Goal: Task Accomplishment & Management: Manage account settings

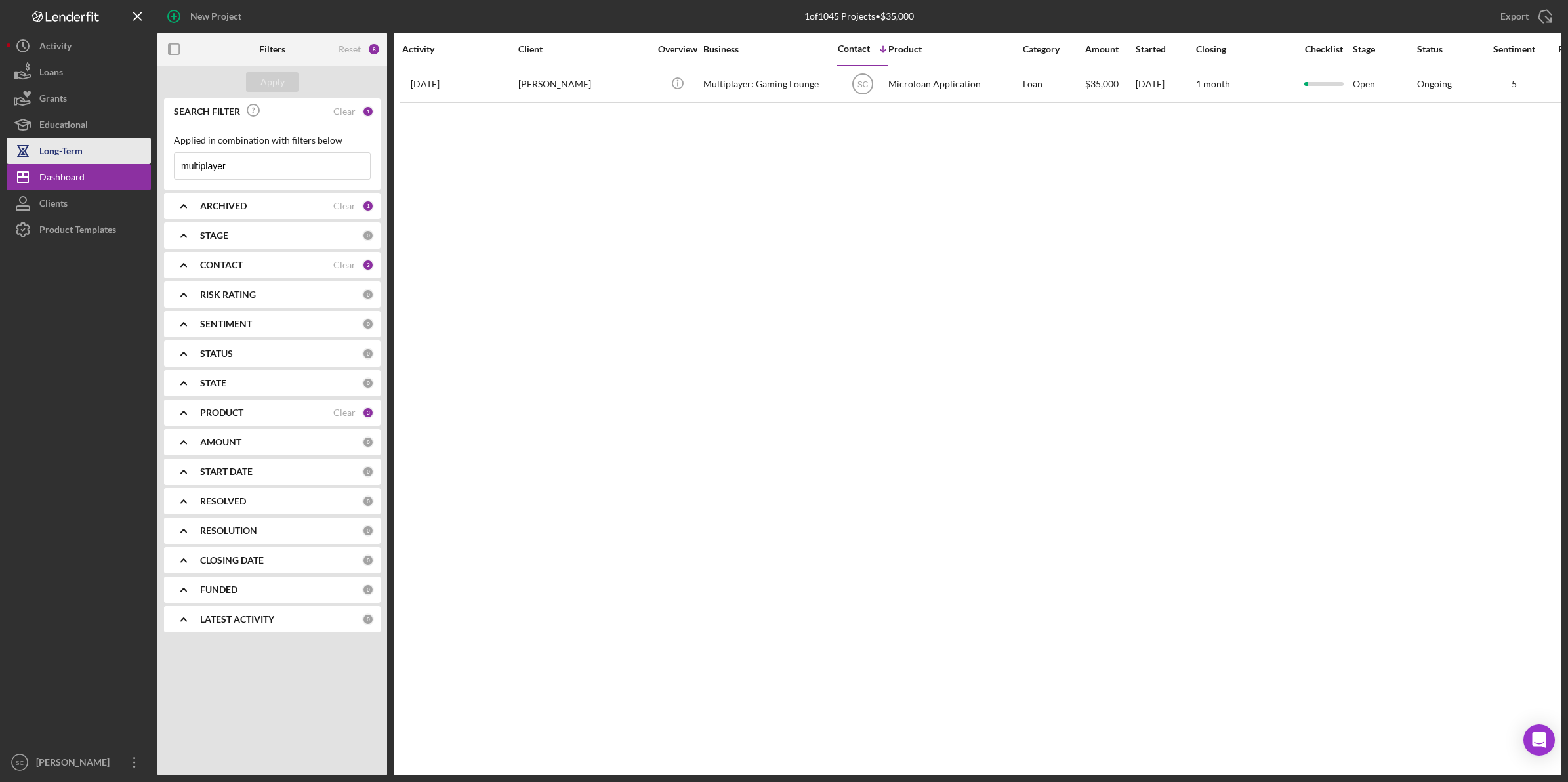
click at [56, 158] on div "Long-Term" at bounding box center [61, 152] width 44 height 29
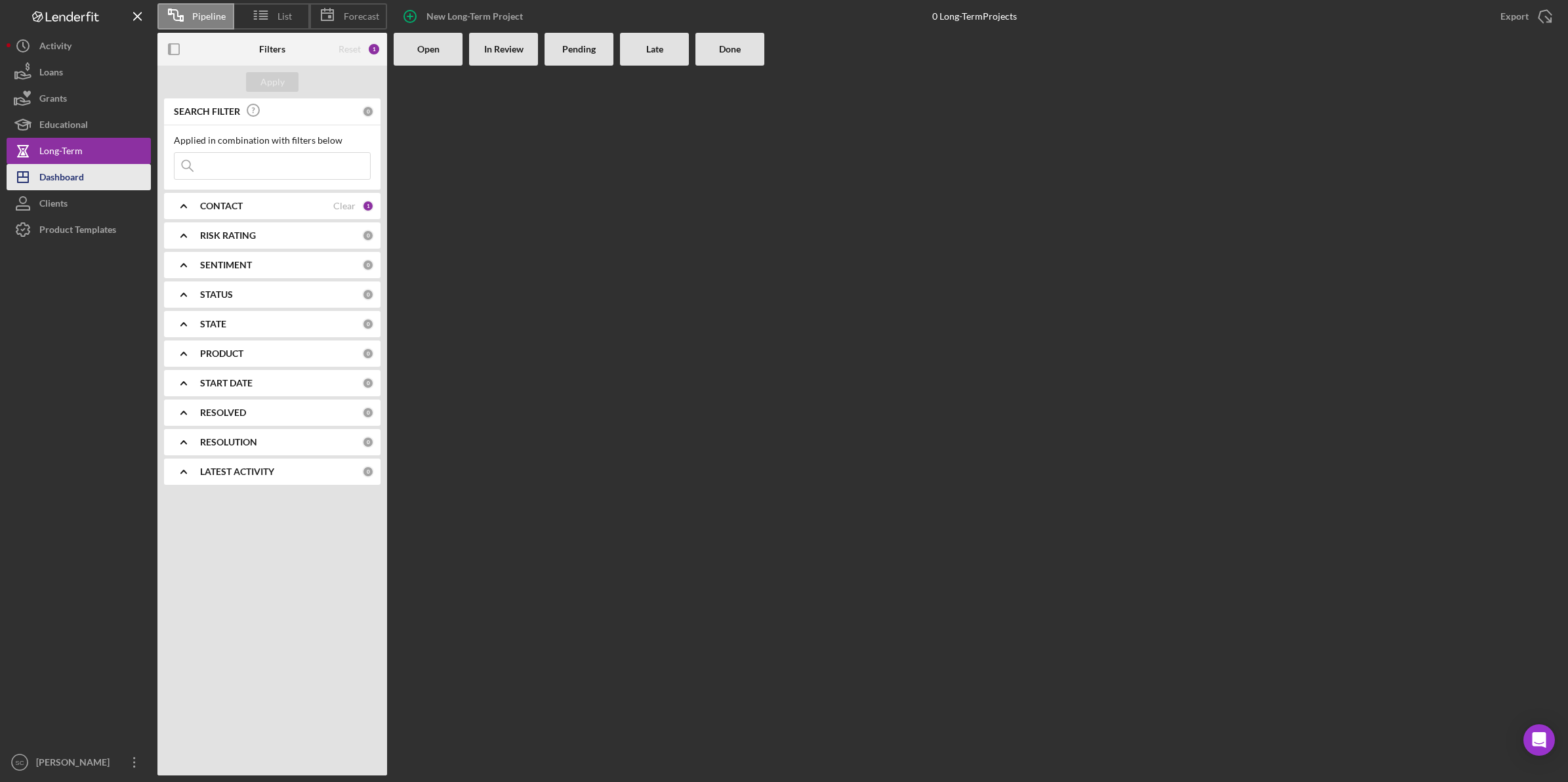
click at [51, 180] on div "Dashboard" at bounding box center [61, 178] width 44 height 29
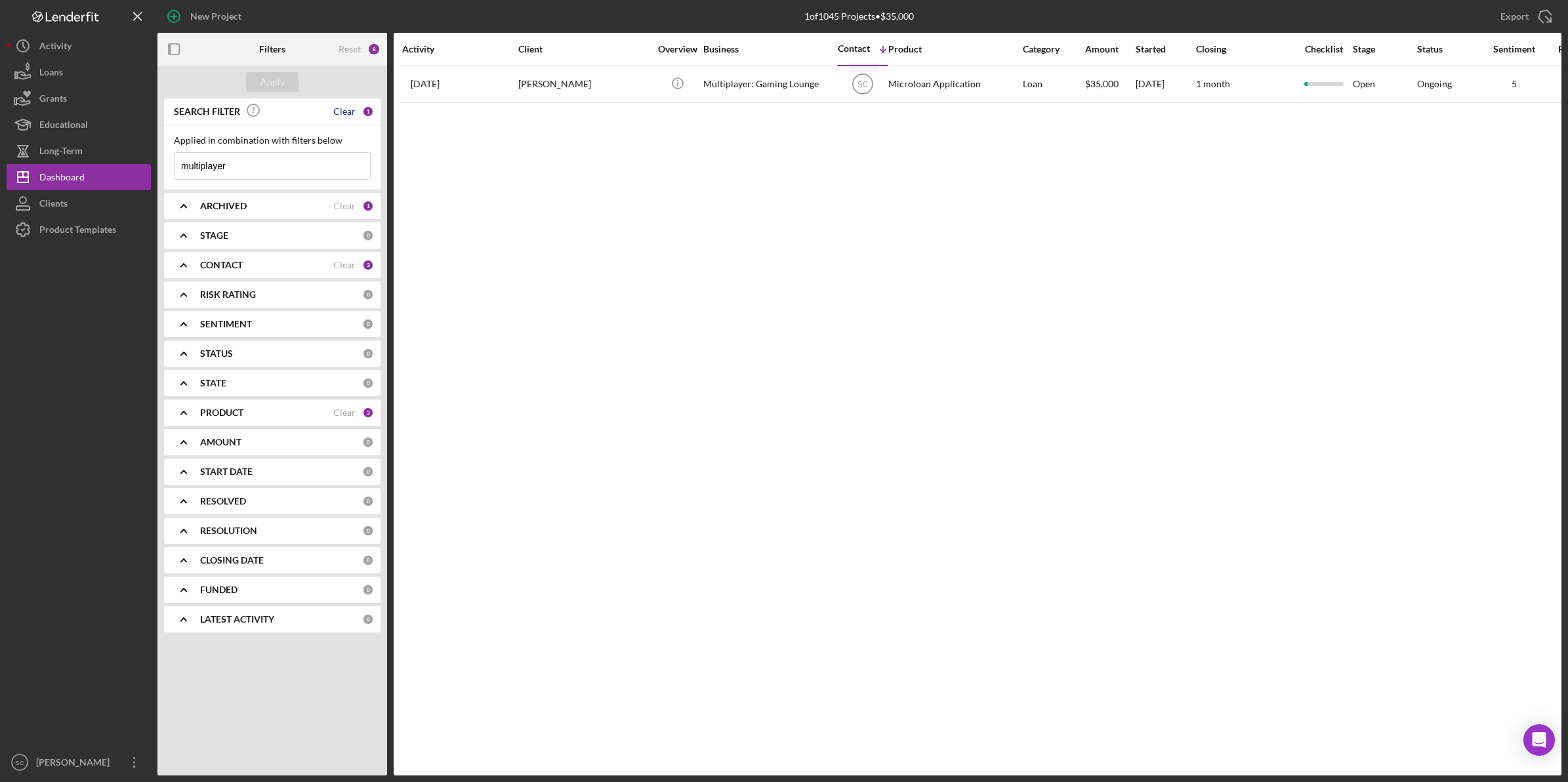
click at [345, 110] on div "Clear" at bounding box center [345, 112] width 23 height 11
click at [283, 79] on button "Apply" at bounding box center [273, 82] width 53 height 20
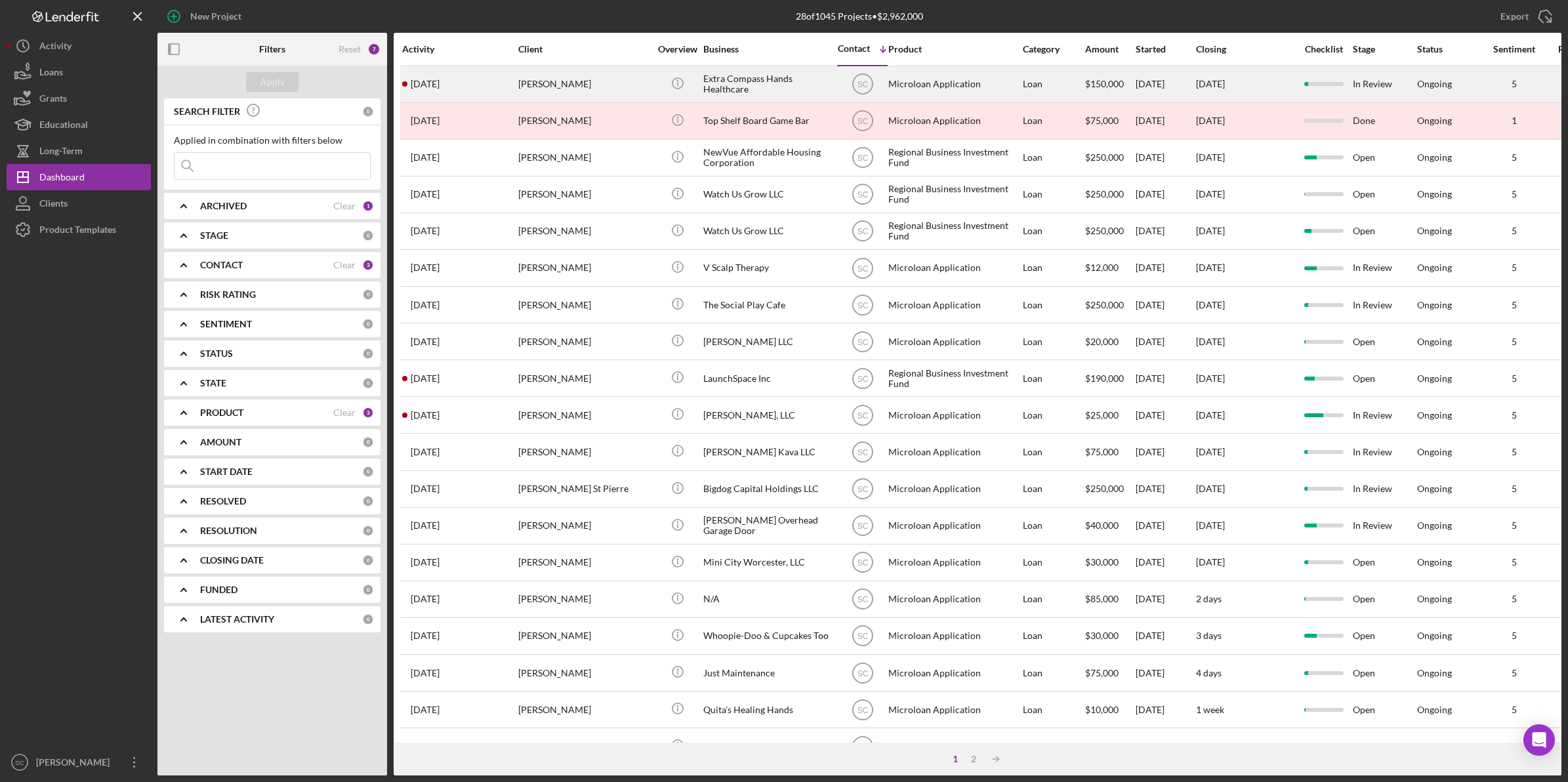
click at [548, 92] on div "[PERSON_NAME]" at bounding box center [583, 84] width 131 height 35
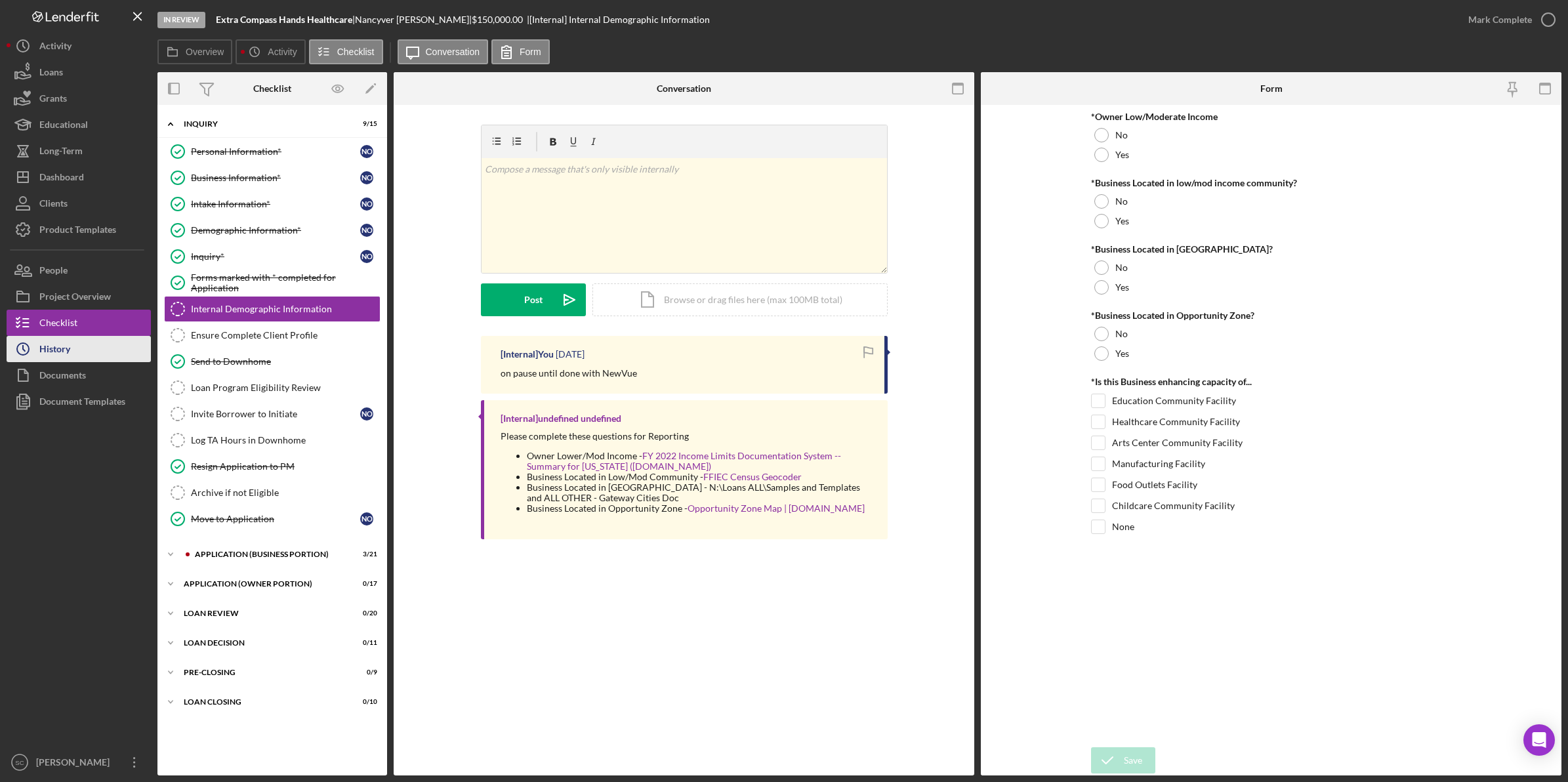
click at [96, 350] on button "Icon/History History" at bounding box center [79, 349] width 144 height 26
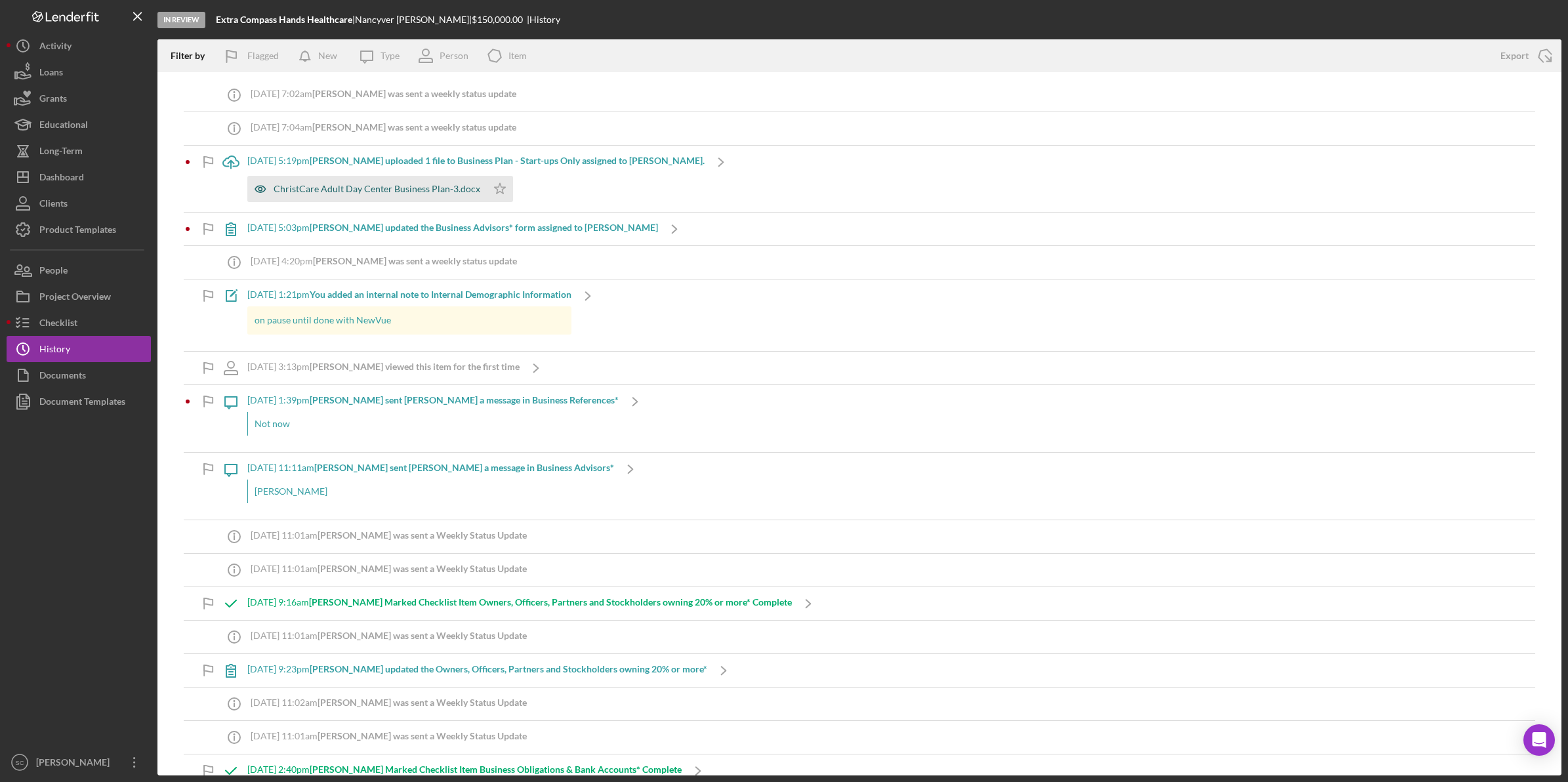
click at [435, 195] on div "ChristCare Adult Day Center Business Plan-3.docx" at bounding box center [366, 189] width 240 height 26
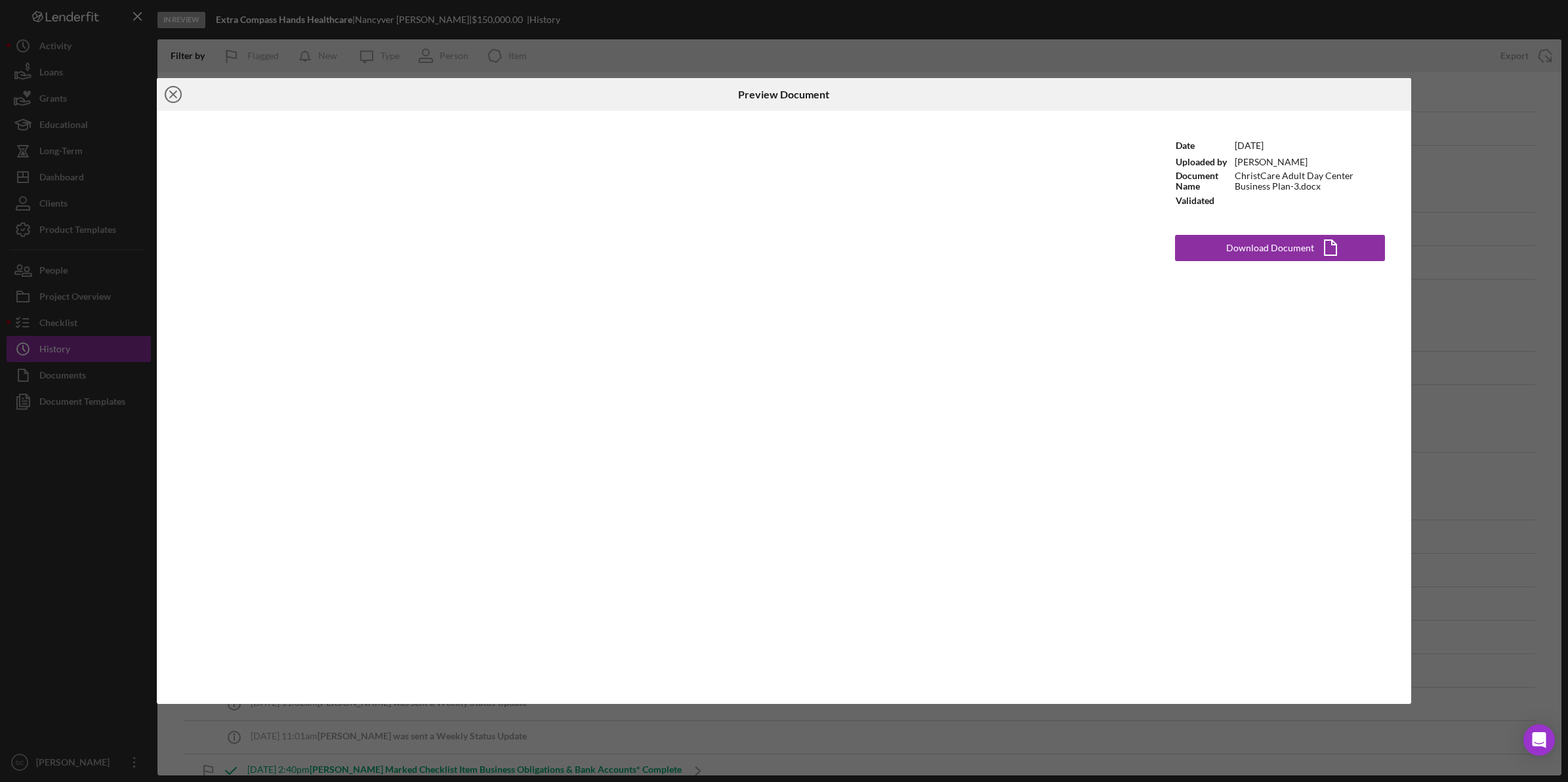
click at [177, 96] on icon "Icon/Close" at bounding box center [173, 95] width 33 height 33
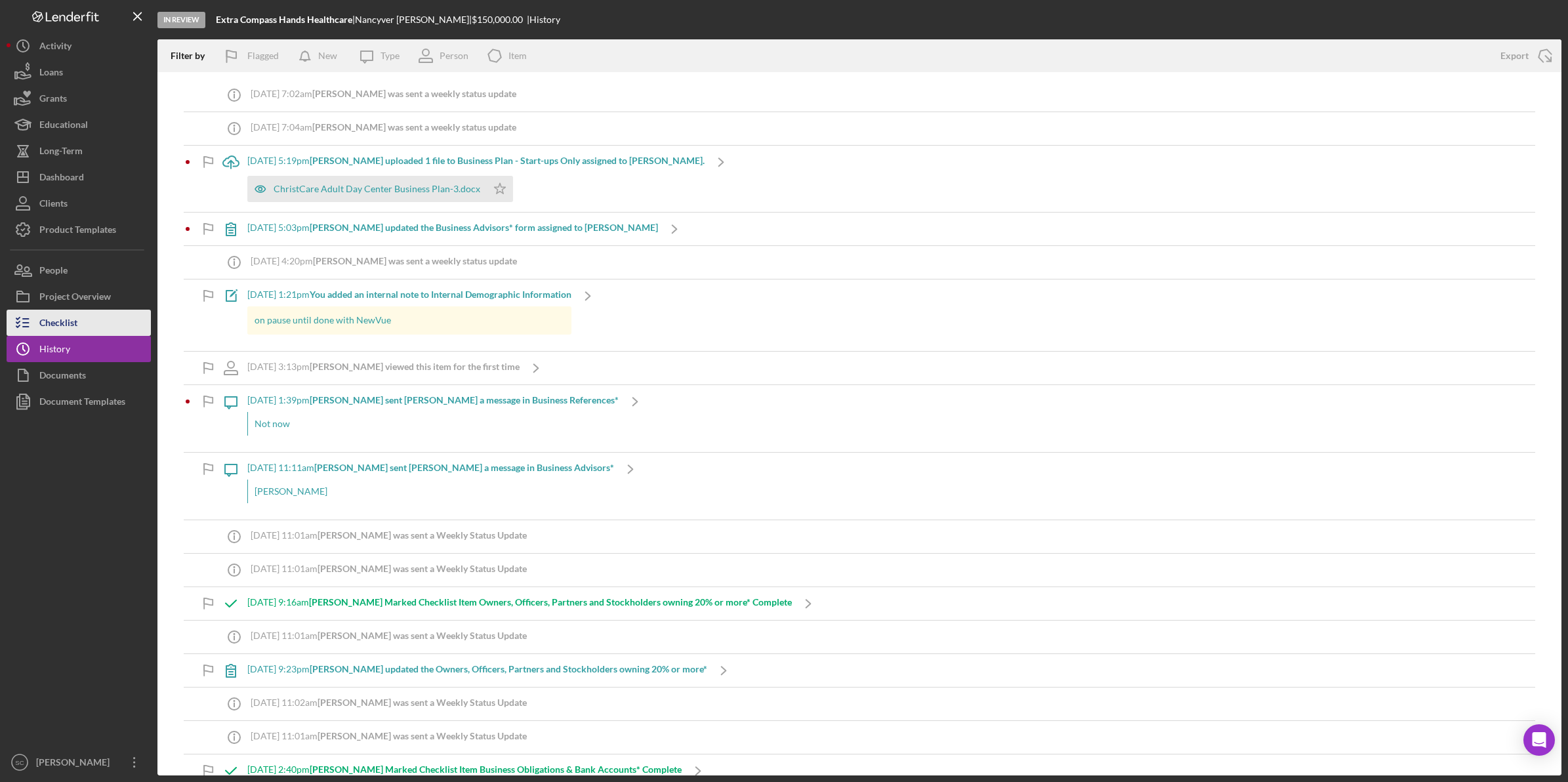
click at [80, 325] on button "Checklist" at bounding box center [79, 322] width 144 height 26
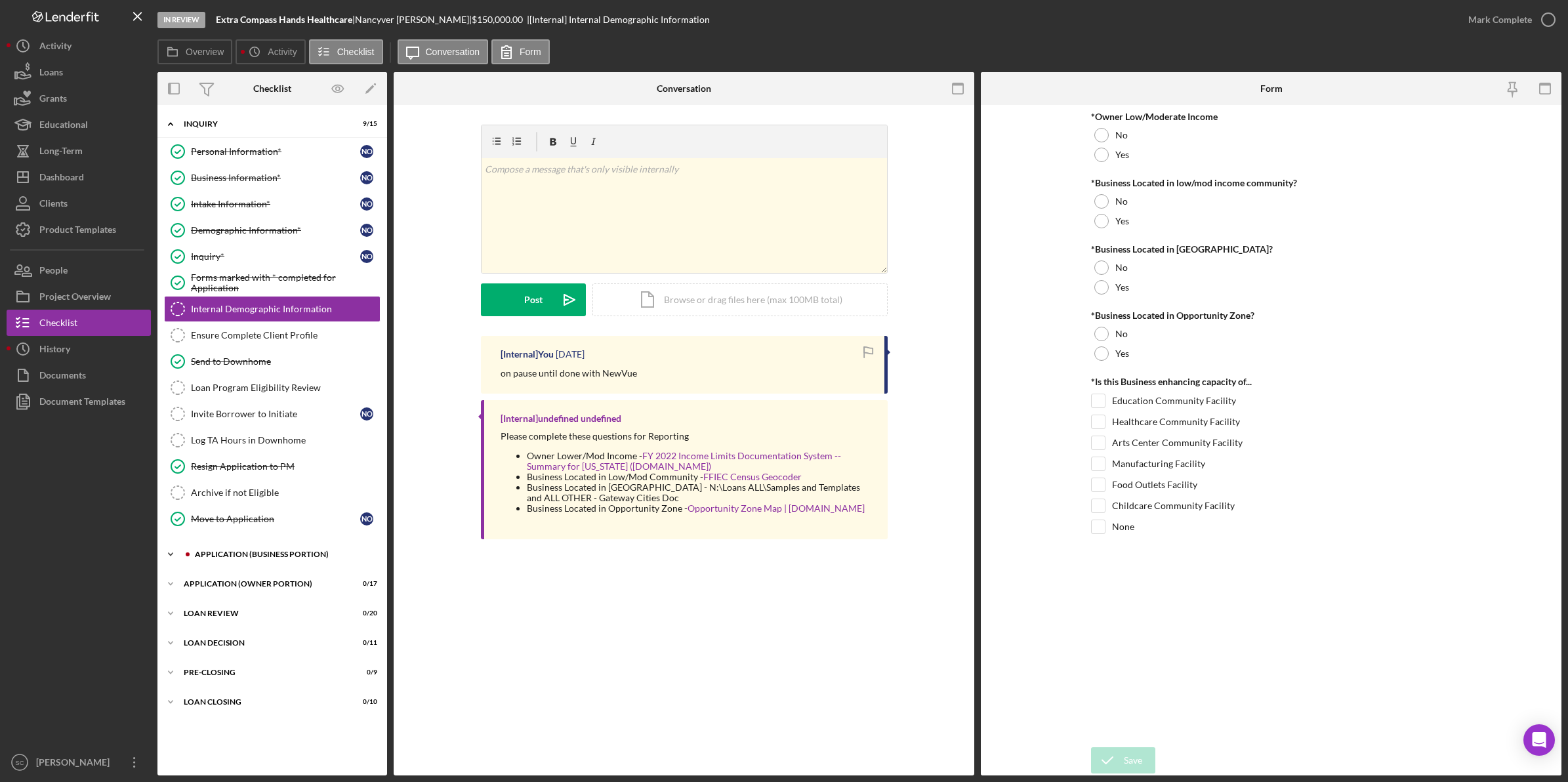
click at [240, 554] on div "Icon/Expander APPLICATION (BUSINESS PORTION) 3 / 21" at bounding box center [273, 554] width 230 height 26
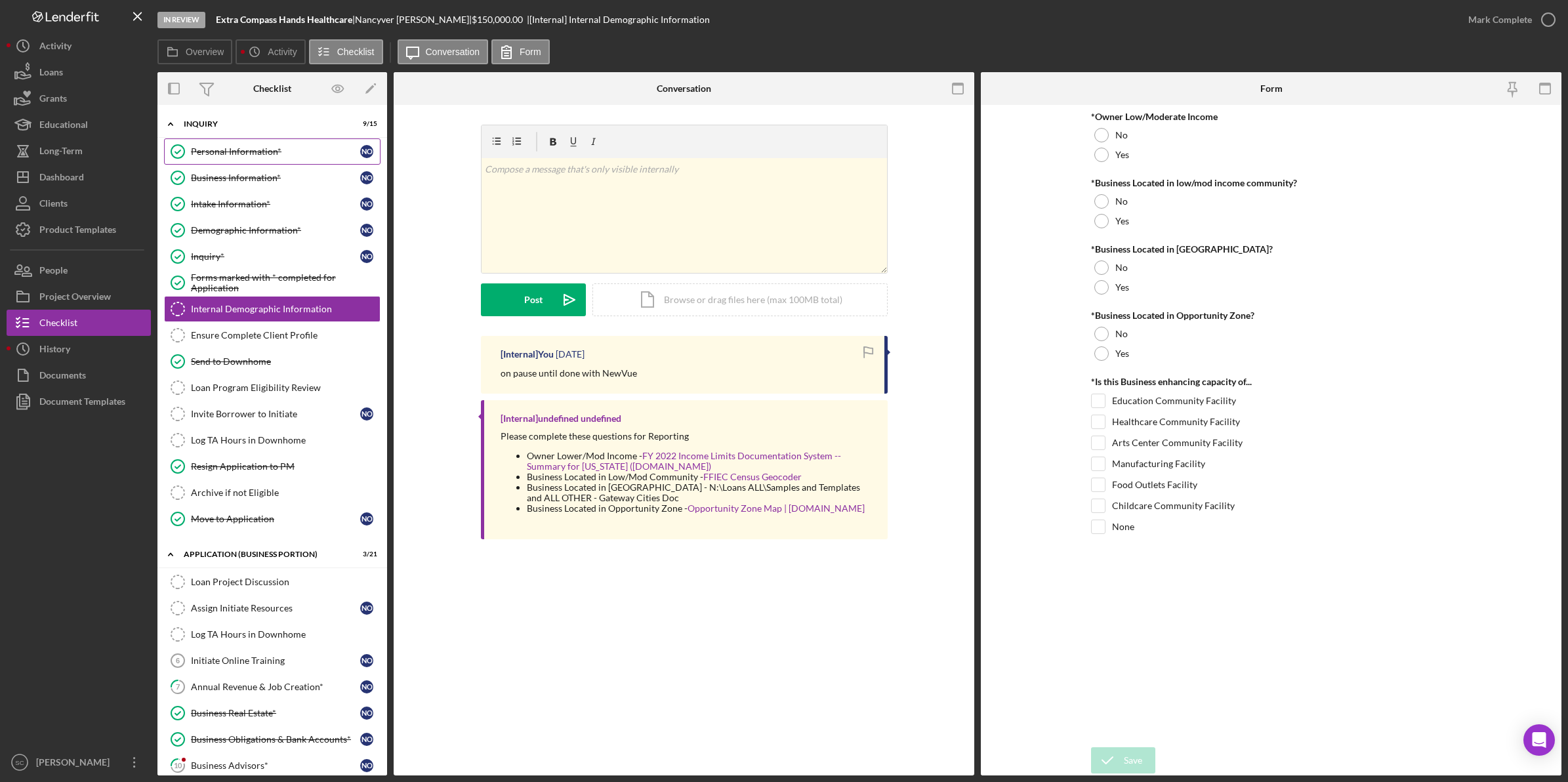
click at [243, 148] on div "Personal Information*" at bounding box center [275, 152] width 169 height 11
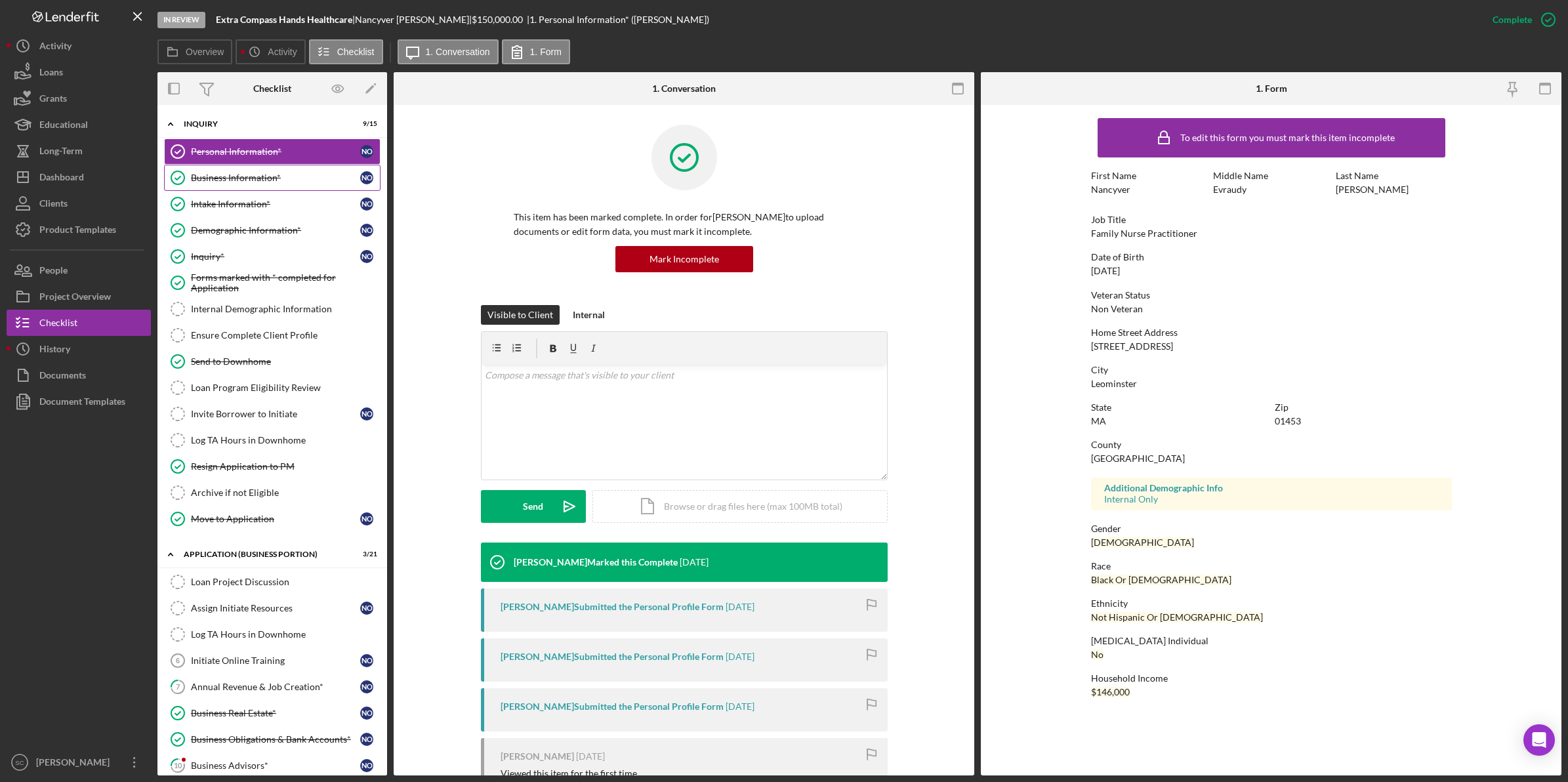
click at [241, 174] on div "Business Information*" at bounding box center [275, 178] width 169 height 11
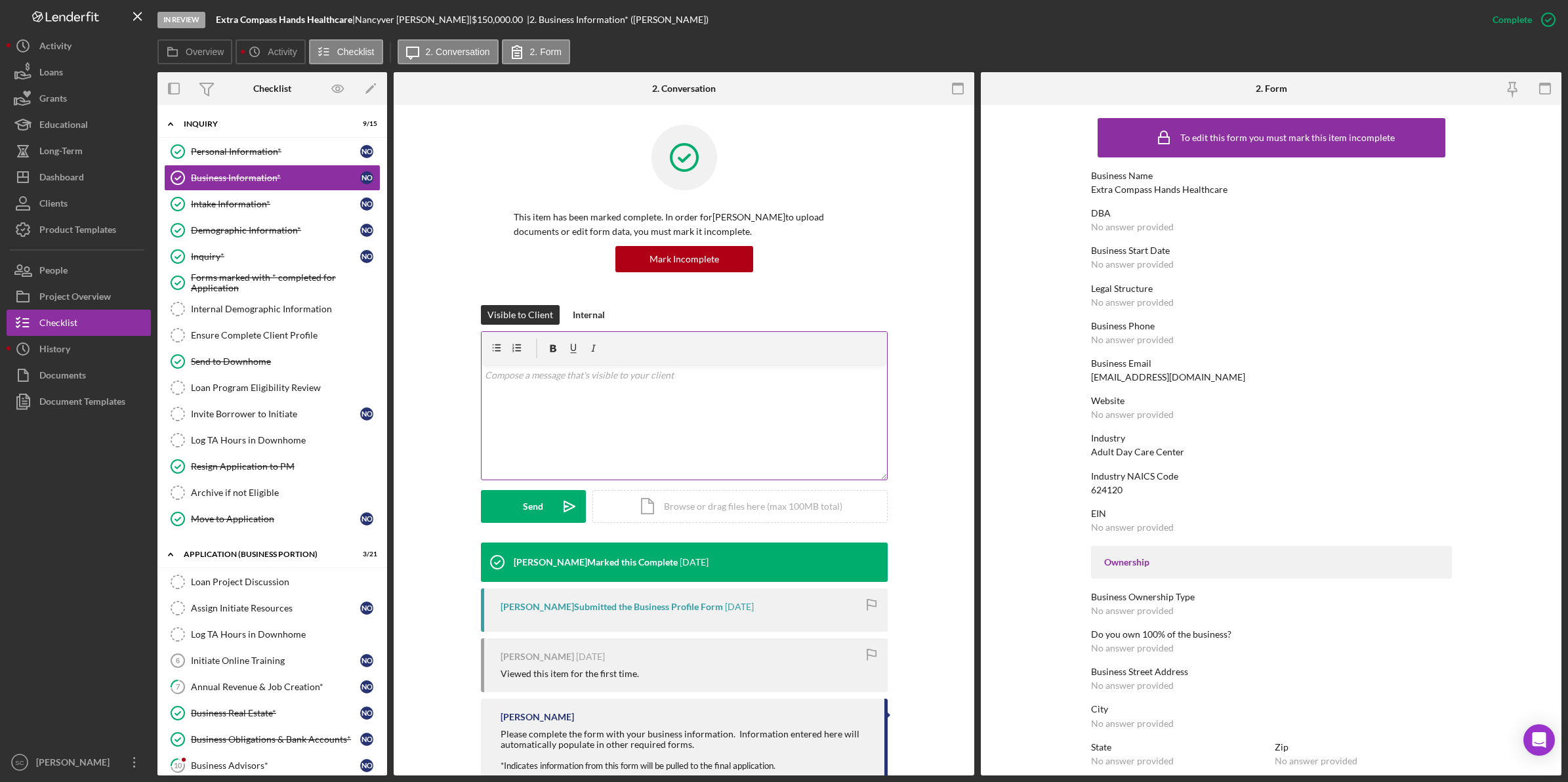
click at [503, 394] on div "v Color teal Color pink Remove color Add row above Add row below Add column bef…" at bounding box center [684, 422] width 406 height 115
click at [863, 374] on p "Hello, it's been a long time since we've chatted, and many of the items still n…" at bounding box center [684, 382] width 398 height 29
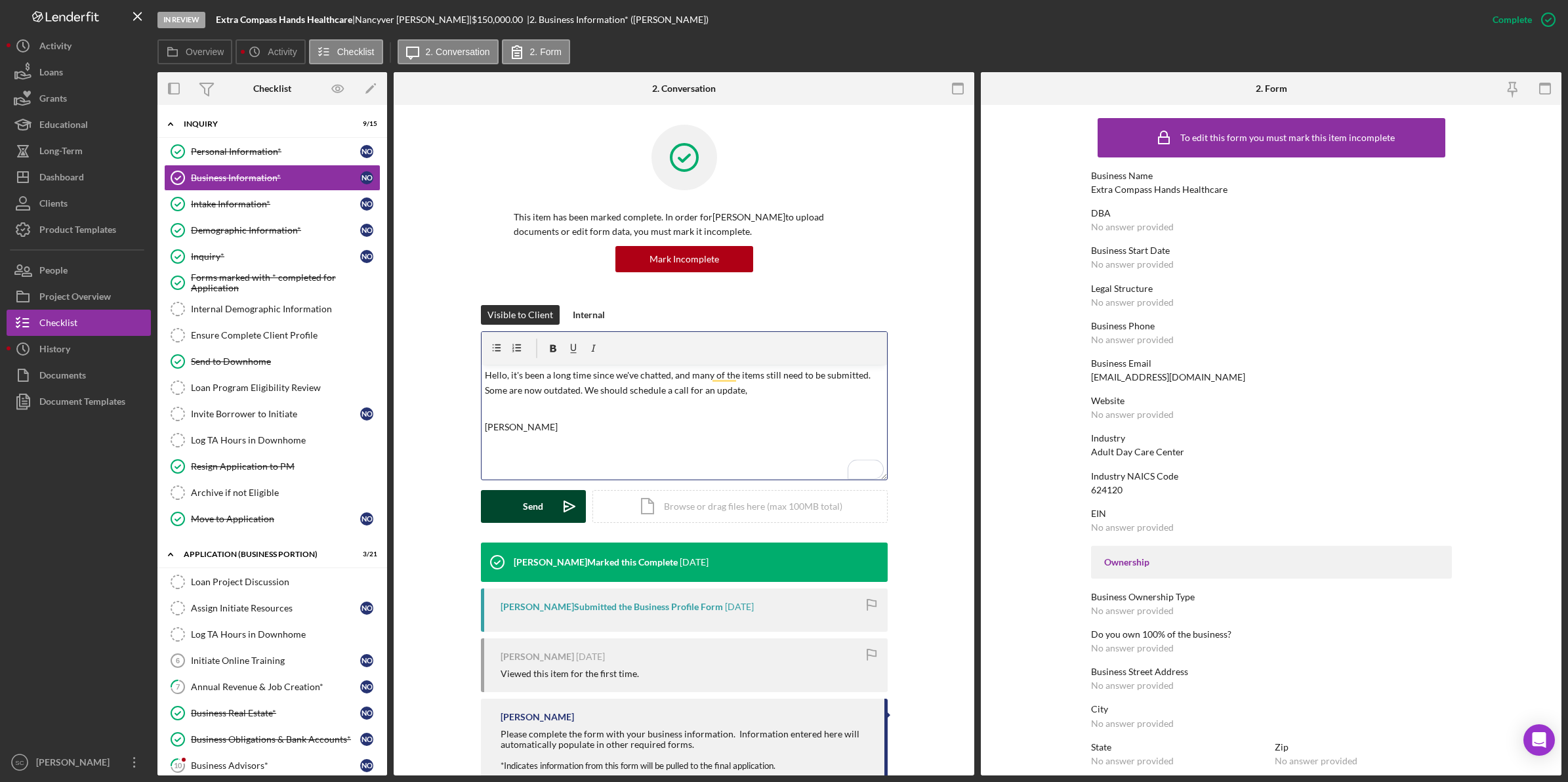
click at [511, 500] on button "Send Icon/icon-invite-send" at bounding box center [533, 507] width 105 height 33
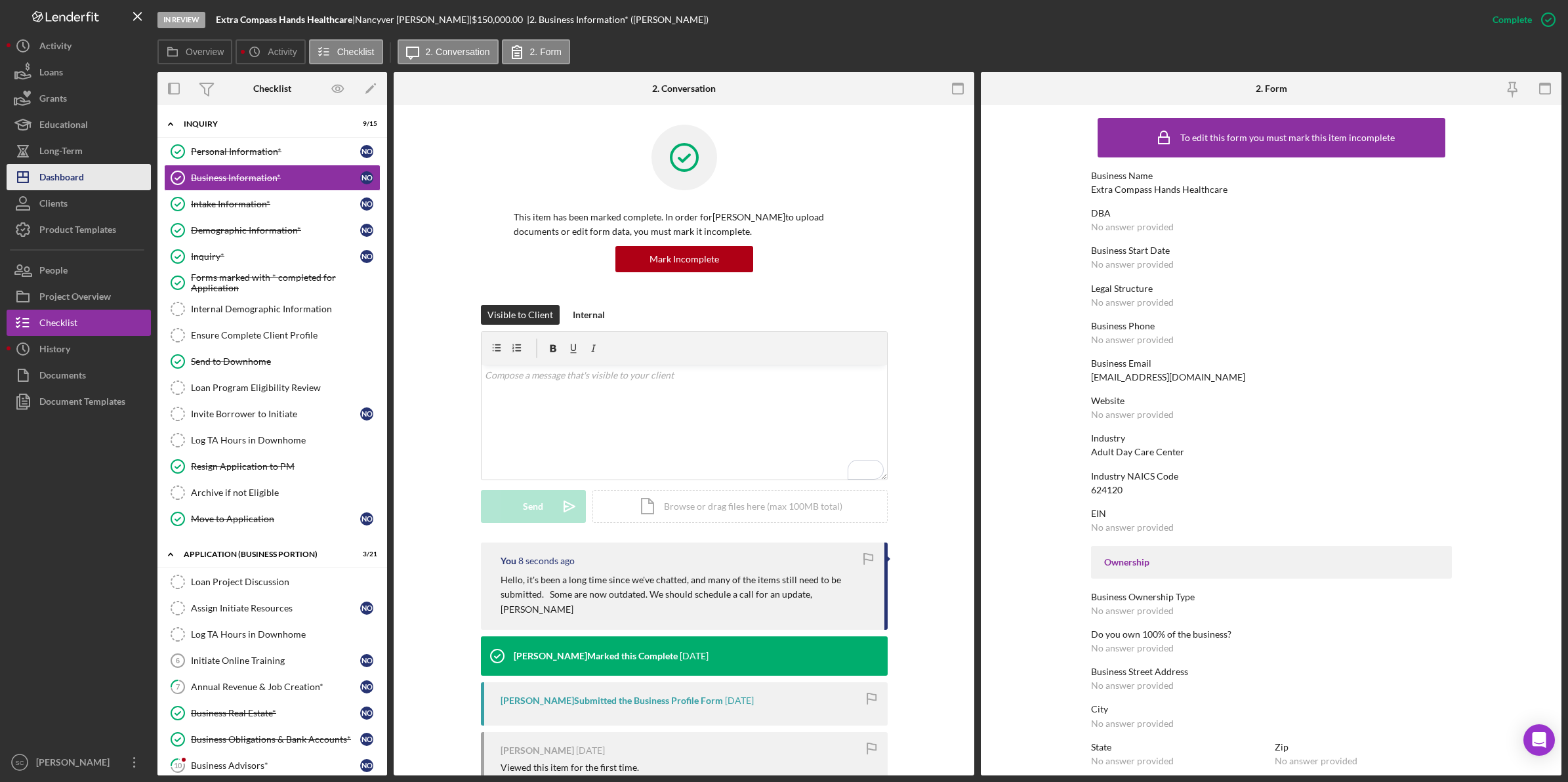
click at [84, 178] on div "Dashboard" at bounding box center [61, 178] width 44 height 29
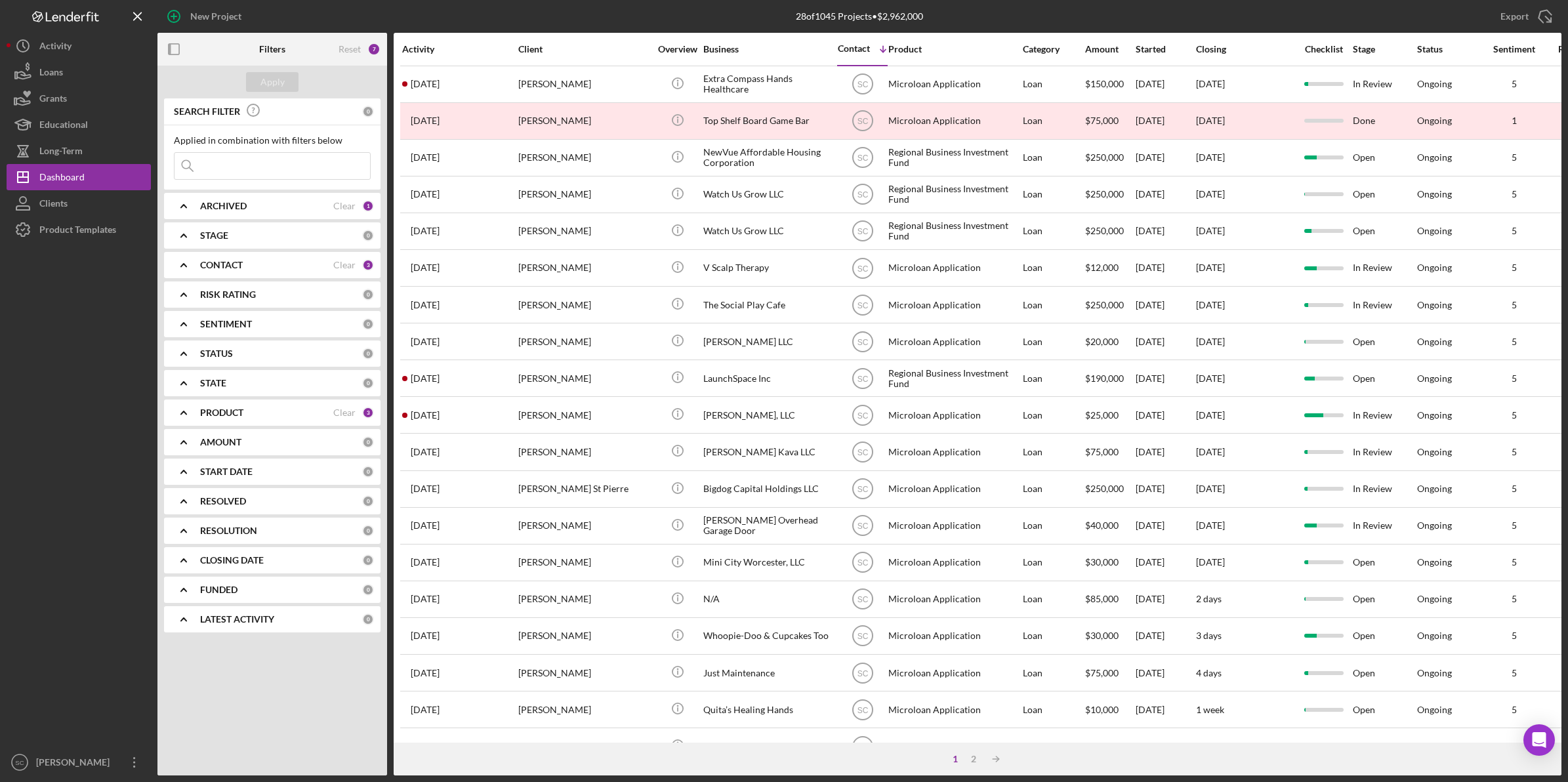
click at [245, 168] on input at bounding box center [272, 166] width 195 height 26
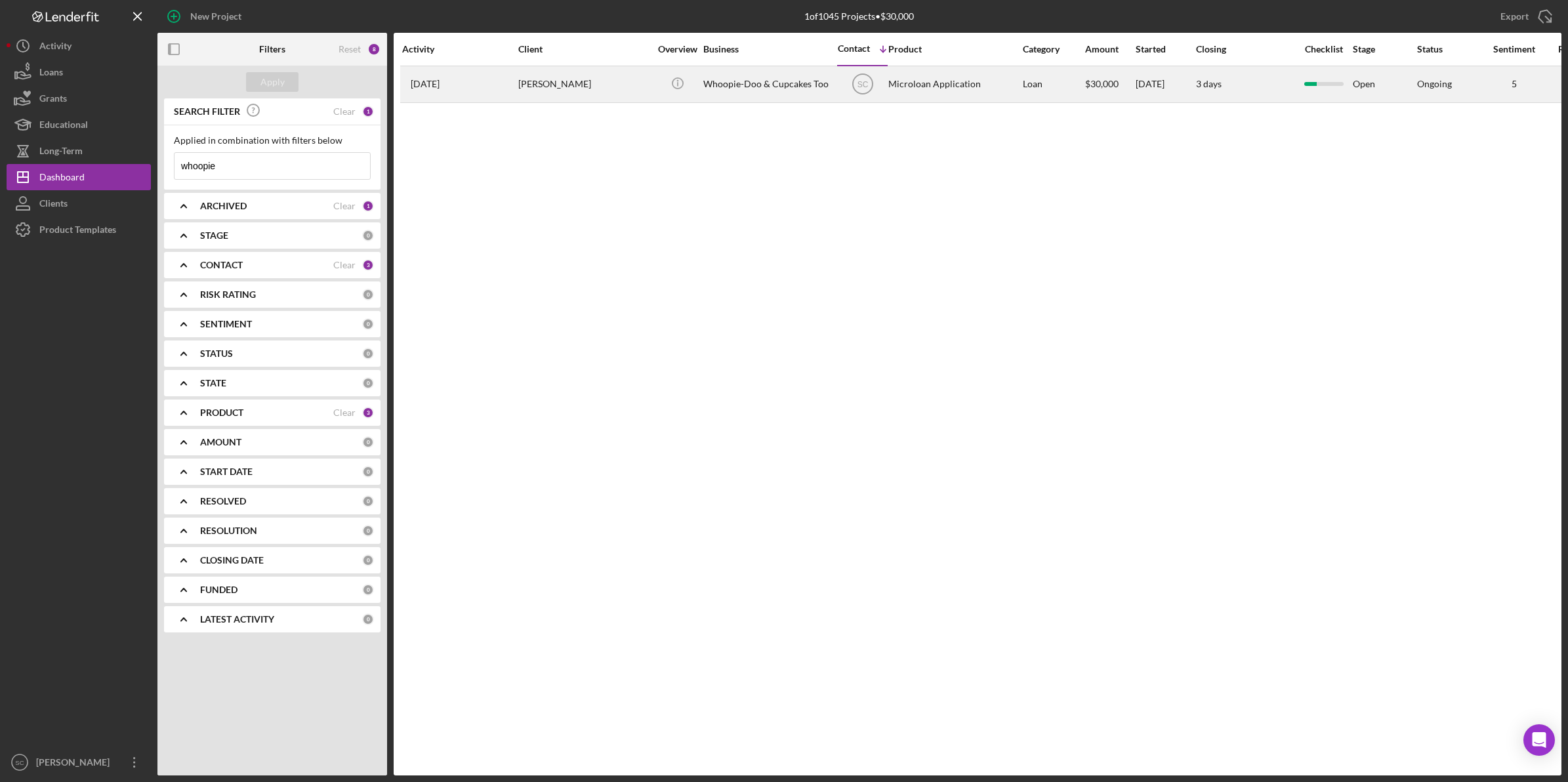
type input "whoopie"
click at [623, 94] on div "[PERSON_NAME]" at bounding box center [583, 84] width 131 height 35
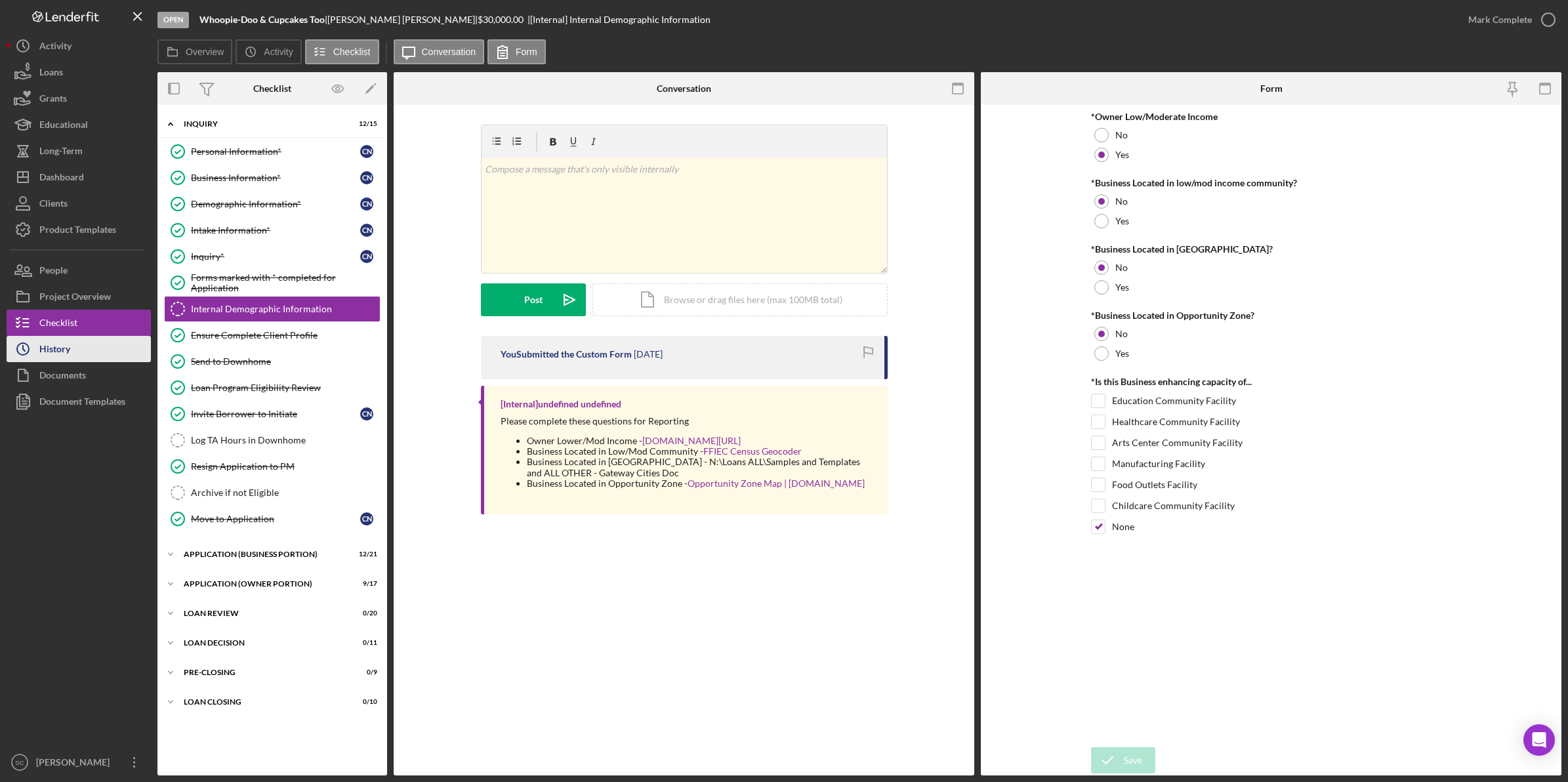
click at [58, 355] on div "History" at bounding box center [54, 350] width 31 height 29
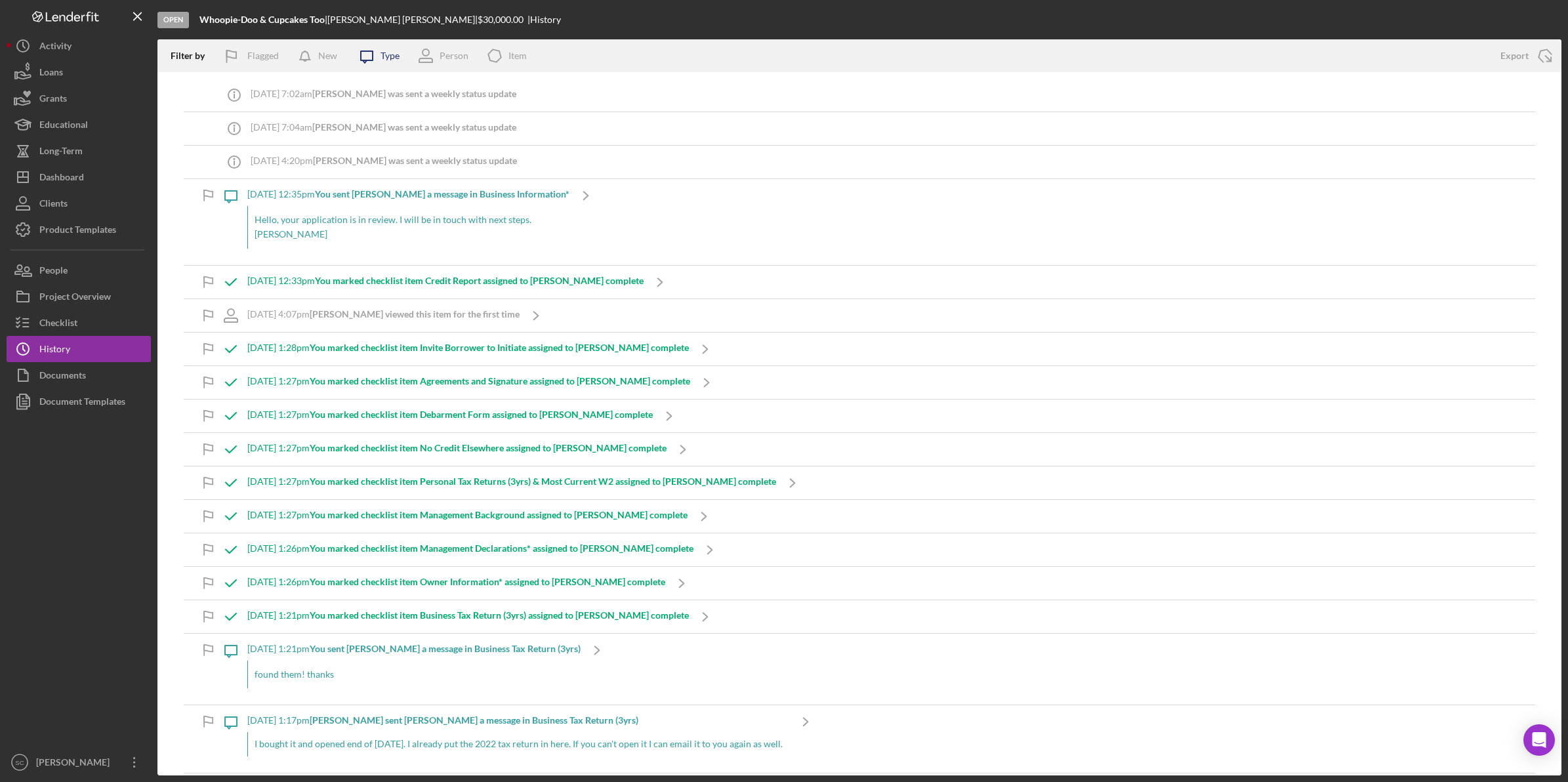
click at [384, 56] on div "Type" at bounding box center [390, 56] width 19 height 11
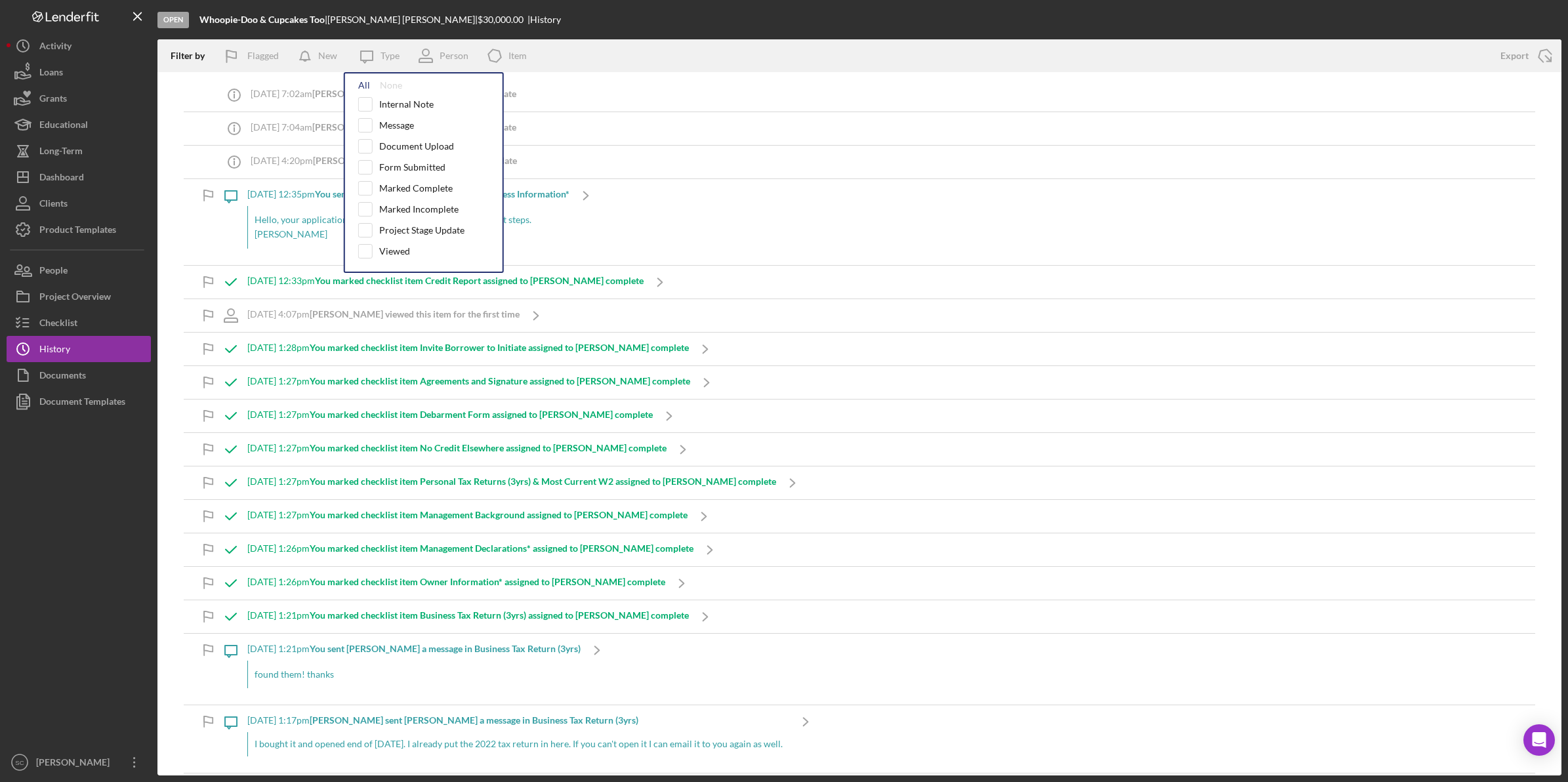
click at [361, 83] on div "All" at bounding box center [364, 86] width 12 height 11
checkbox input "true"
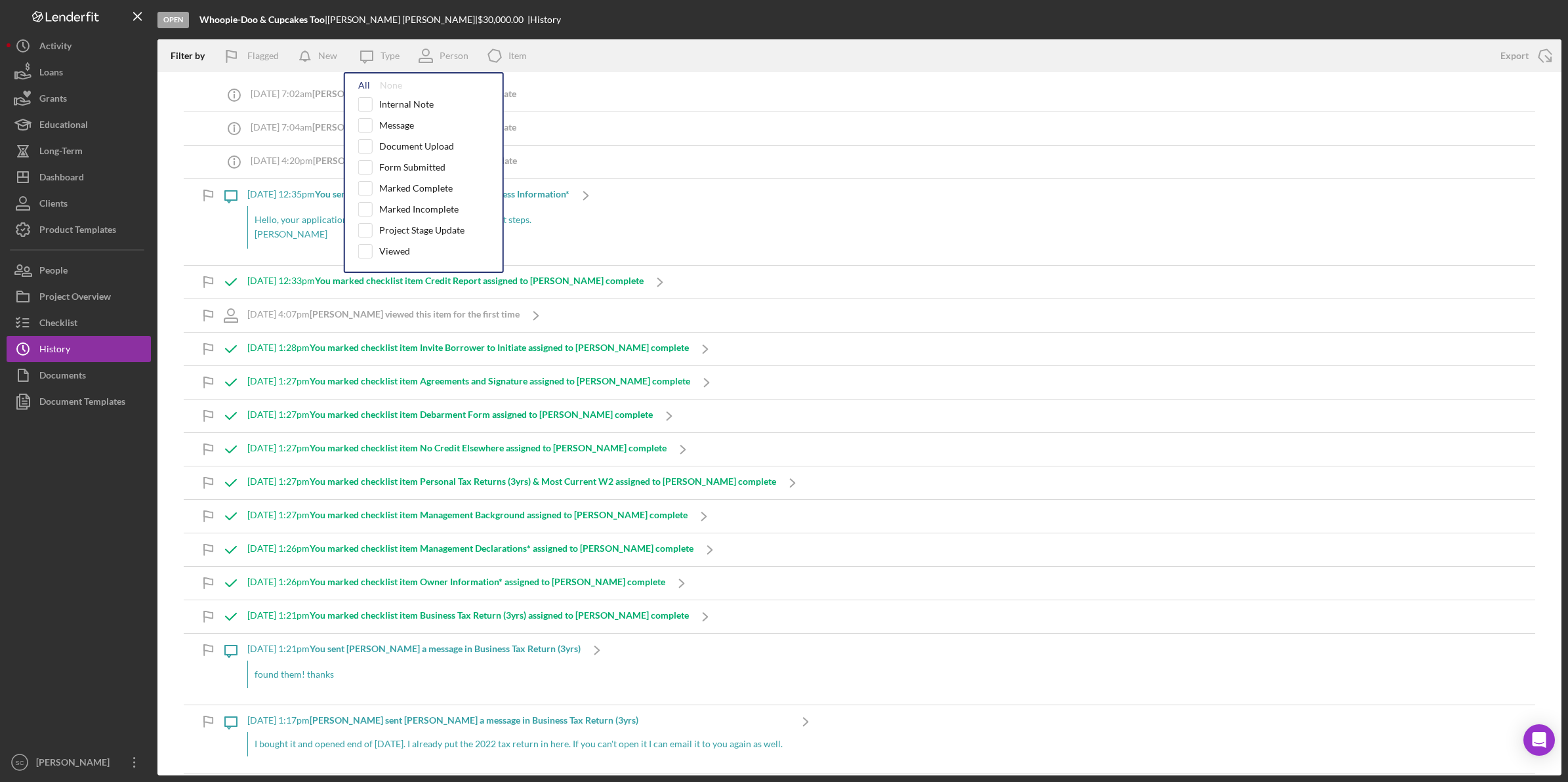
checkbox input "true"
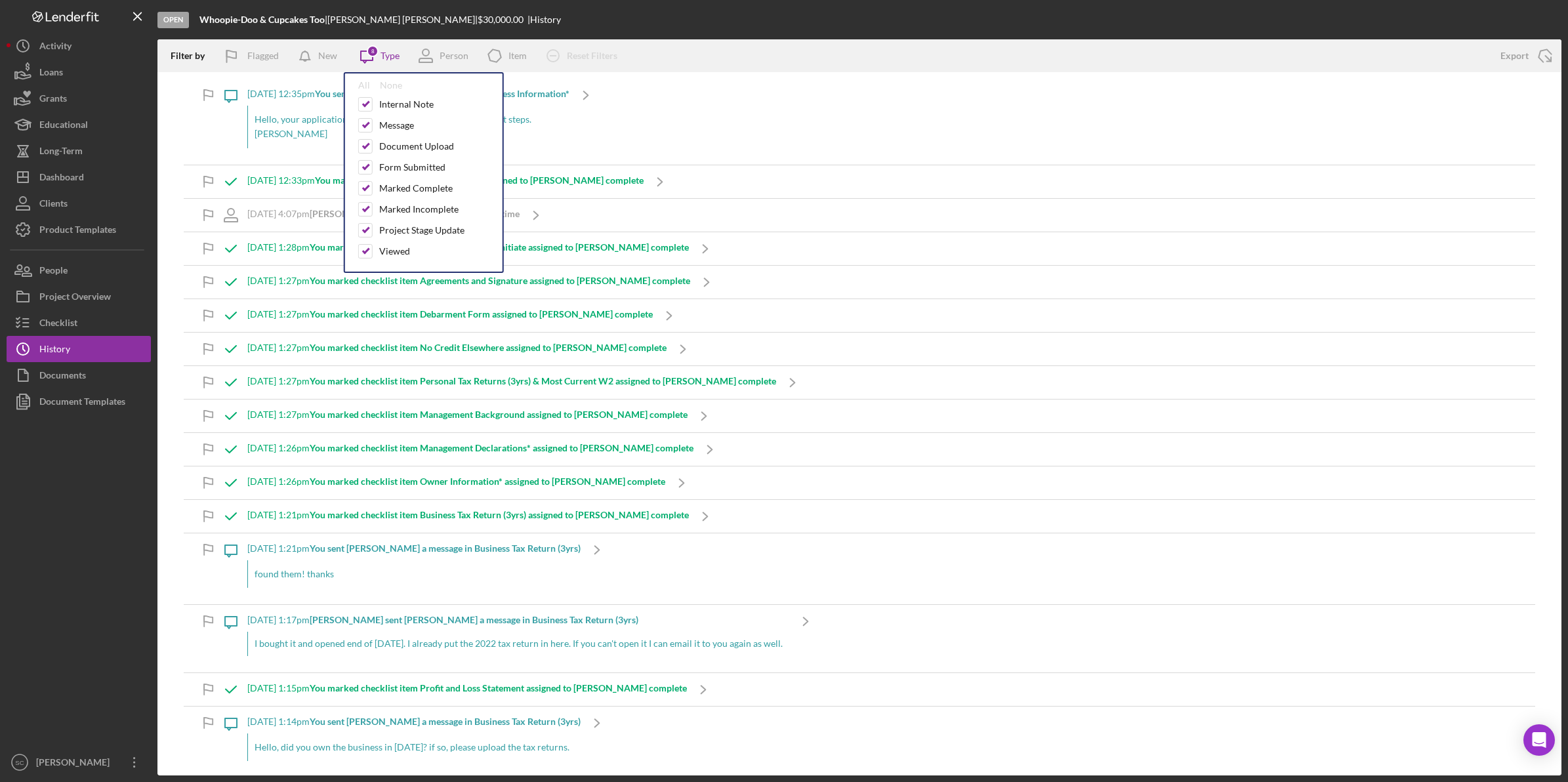
click at [631, 20] on div "Open Whoopie-Doo & Cupcakes Too | [PERSON_NAME] | $30,000.00 | History" at bounding box center [860, 20] width 1404 height 39
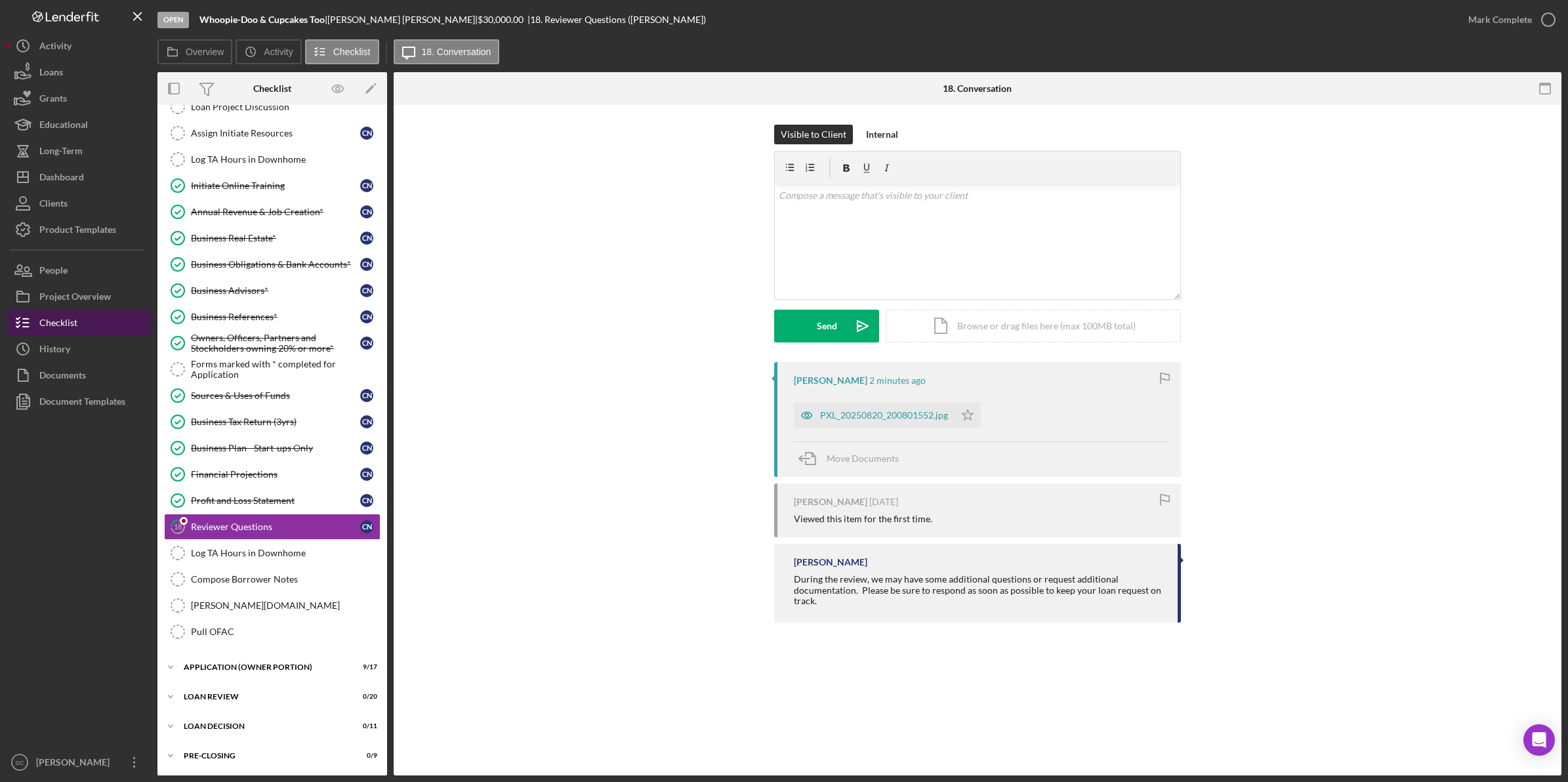
scroll to position [110, 0]
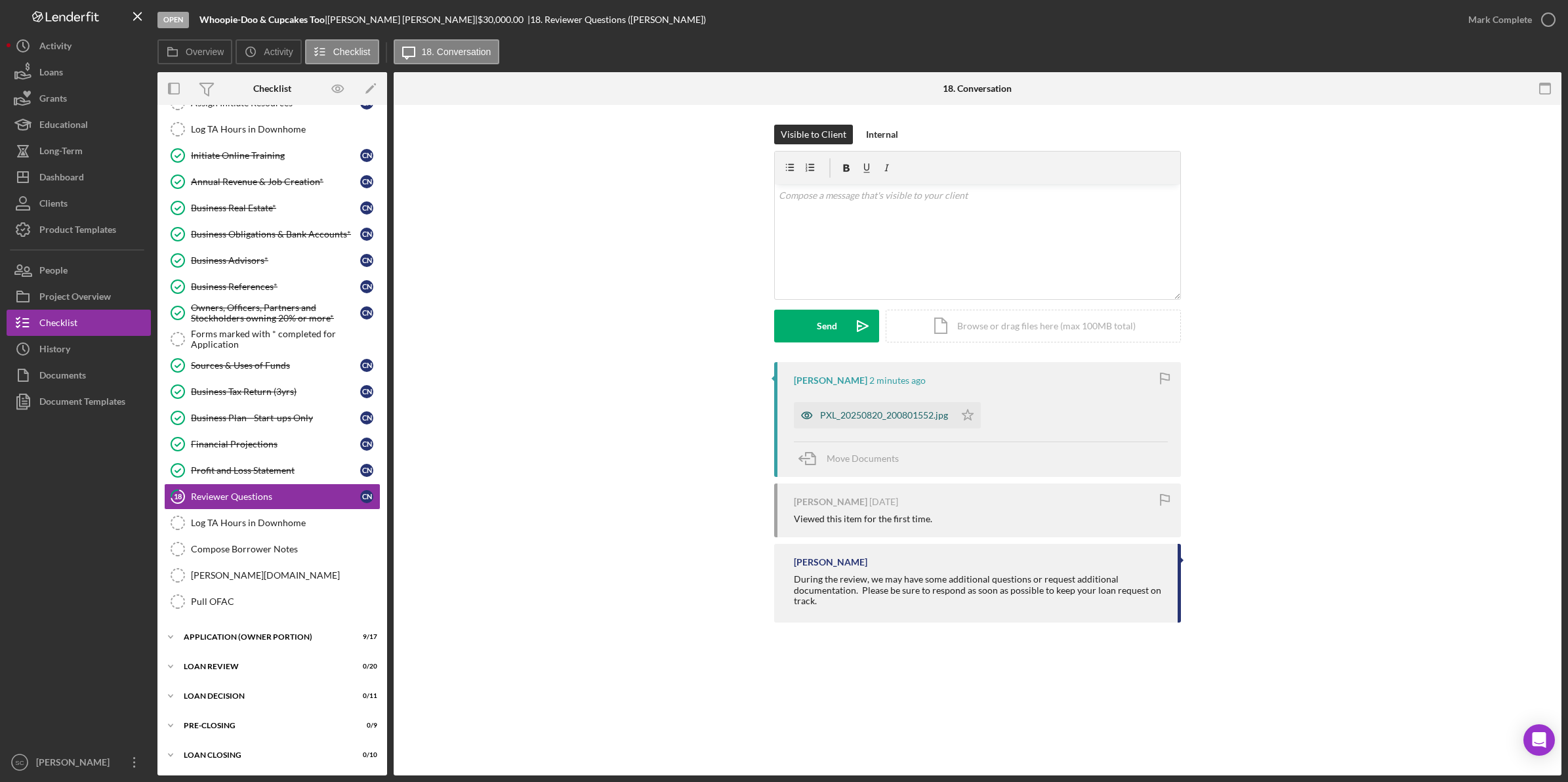
click at [868, 418] on div "PXL_20250820_200801552.jpg" at bounding box center [884, 415] width 128 height 11
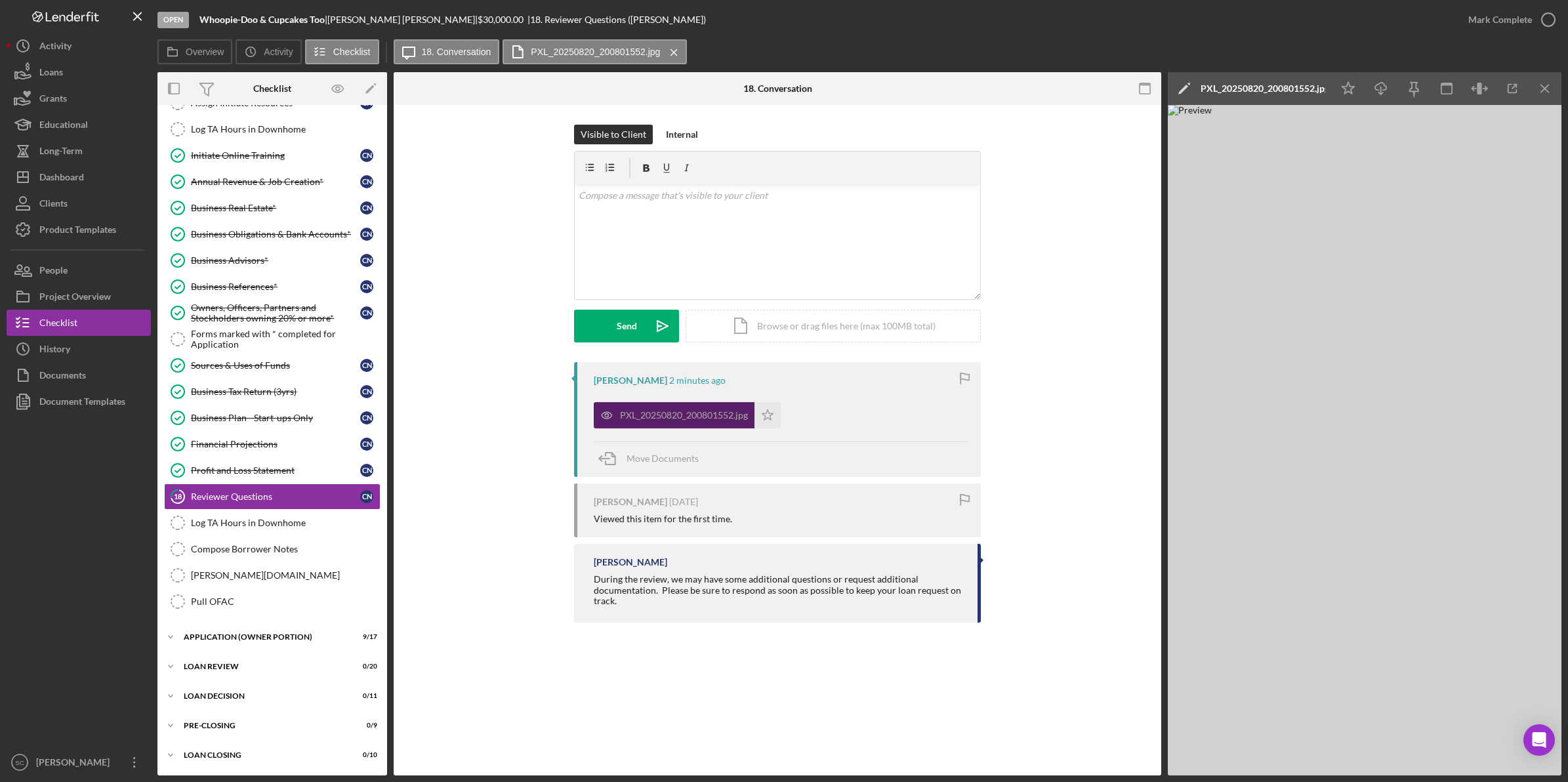
click at [687, 422] on div "PXL_20250820_200801552.jpg" at bounding box center [674, 415] width 161 height 26
click at [1503, 91] on icon "button" at bounding box center [1512, 89] width 29 height 29
click at [60, 53] on div "Activity" at bounding box center [55, 47] width 32 height 29
